Goal: Task Accomplishment & Management: Manage account settings

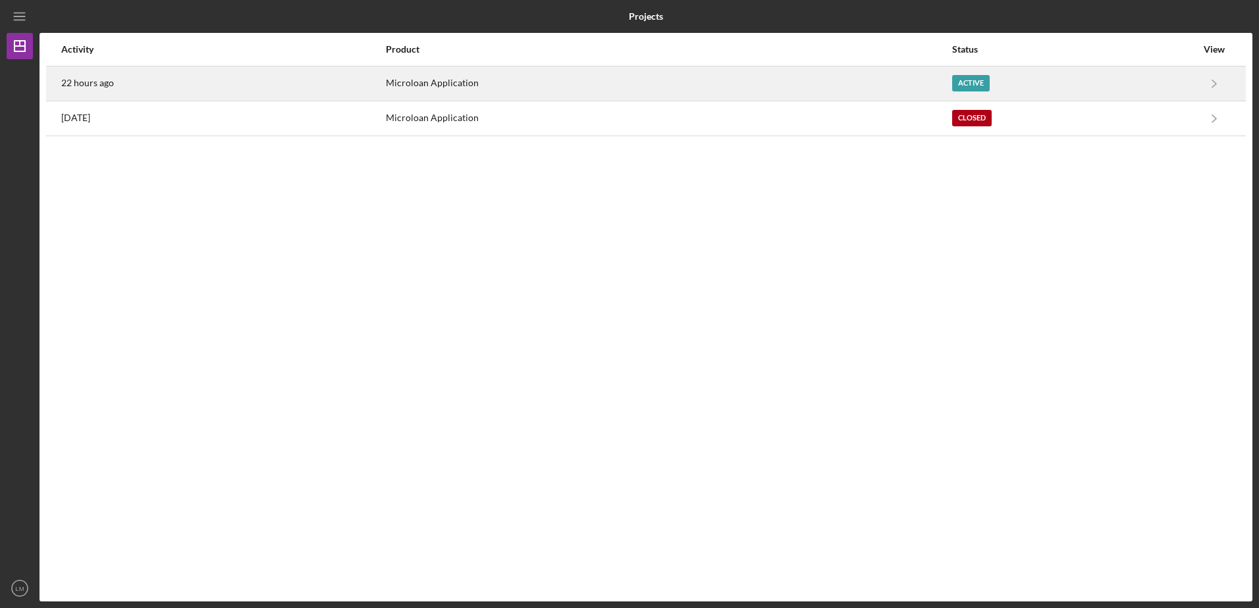
click at [962, 88] on div "Active" at bounding box center [971, 83] width 38 height 16
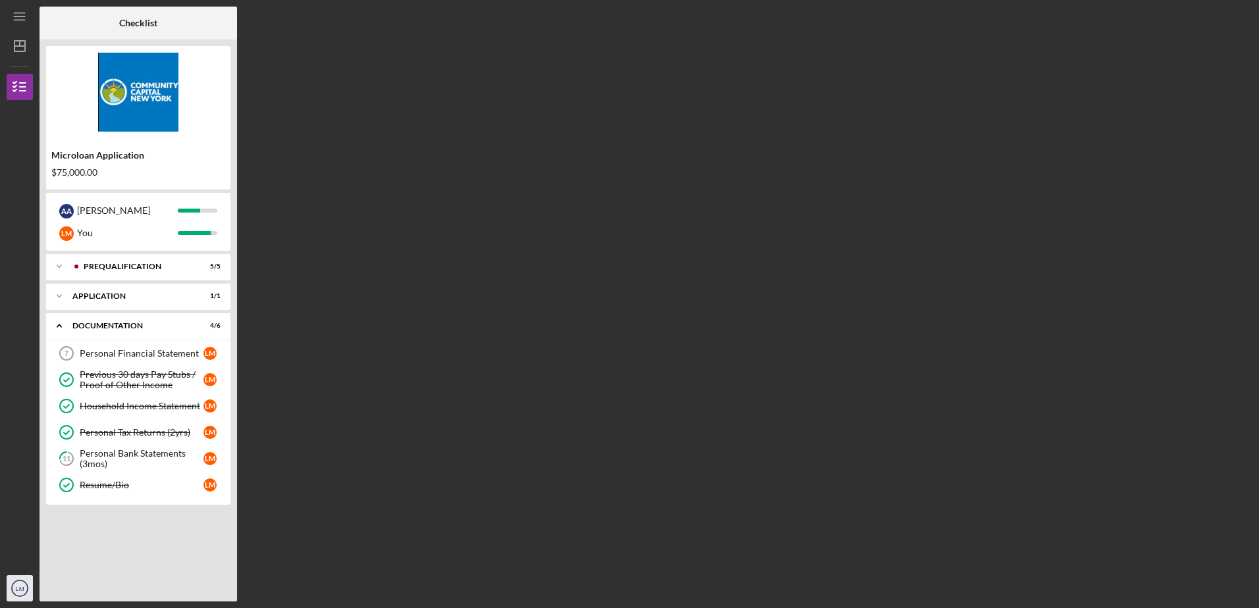
click at [16, 594] on icon "LM" at bounding box center [20, 588] width 26 height 33
click at [41, 559] on link "Logout" at bounding box center [79, 557] width 145 height 27
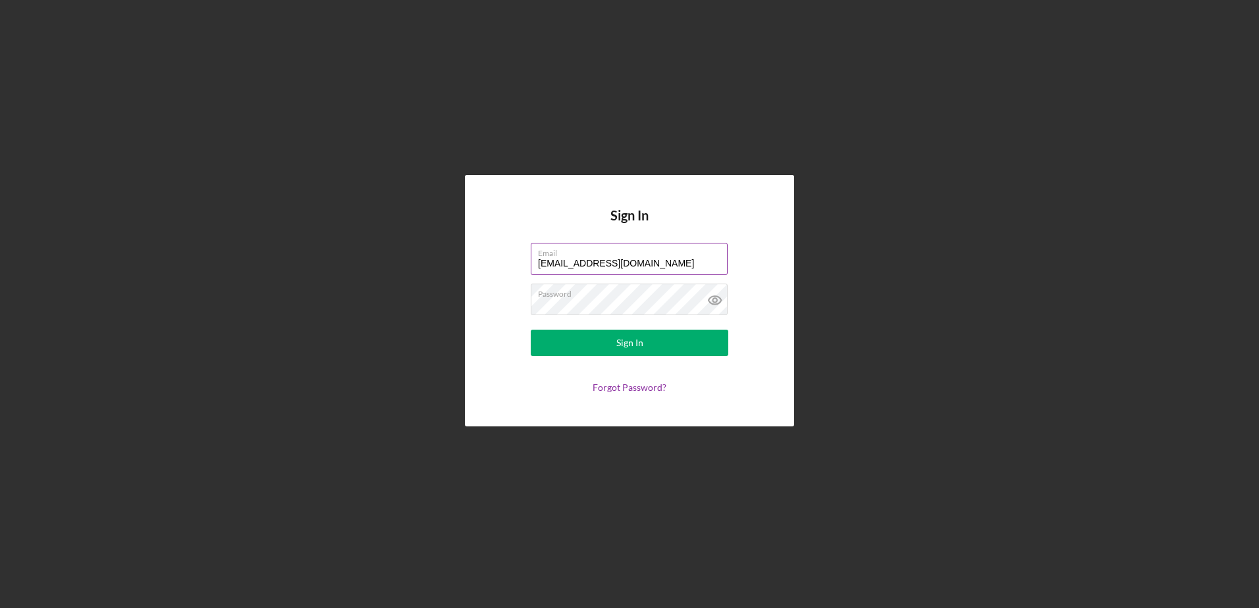
drag, startPoint x: 702, startPoint y: 252, endPoint x: 712, endPoint y: 257, distance: 11.2
click at [704, 252] on label "Email" at bounding box center [633, 251] width 190 height 14
click at [704, 252] on input "[EMAIL_ADDRESS][DOMAIN_NAME]" at bounding box center [629, 259] width 197 height 32
click at [712, 257] on label "Email" at bounding box center [633, 251] width 190 height 14
click at [712, 257] on input "[EMAIL_ADDRESS][DOMAIN_NAME]" at bounding box center [629, 259] width 197 height 32
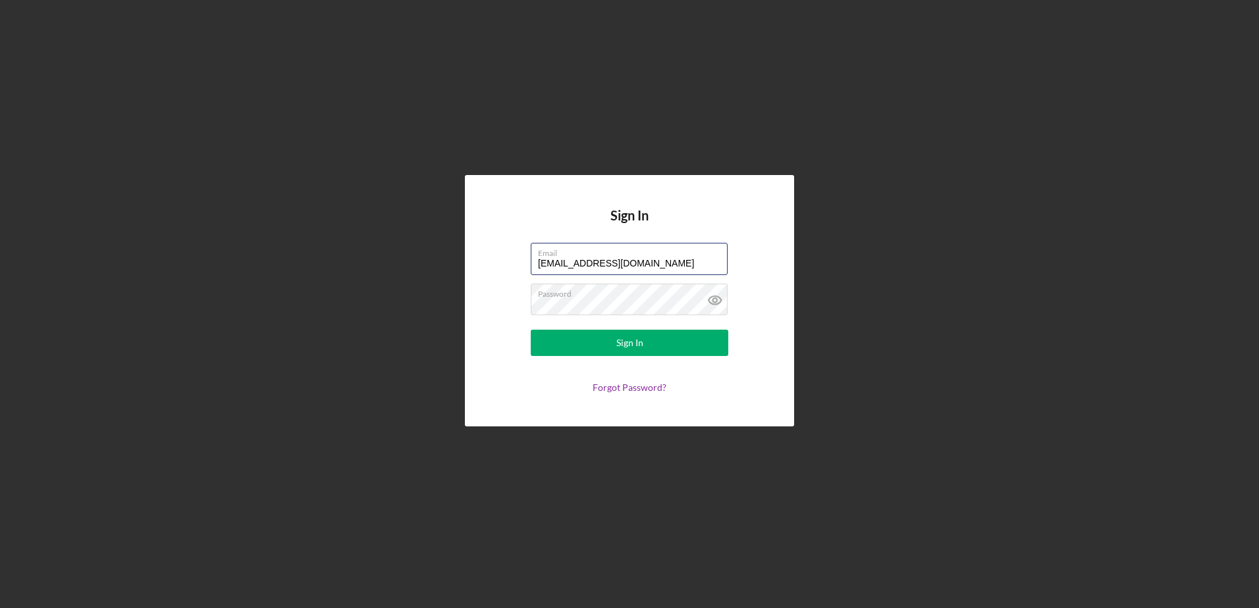
drag, startPoint x: 717, startPoint y: 272, endPoint x: 538, endPoint y: 278, distance: 178.5
click at [538, 278] on form "Email [EMAIL_ADDRESS][DOMAIN_NAME] Password Sign In Forgot Password?" at bounding box center [629, 318] width 263 height 150
type input "[EMAIL_ADDRESS][DOMAIN_NAME]"
click at [672, 352] on button "Sign In" at bounding box center [629, 343] width 197 height 26
